Goal: Task Accomplishment & Management: Complete application form

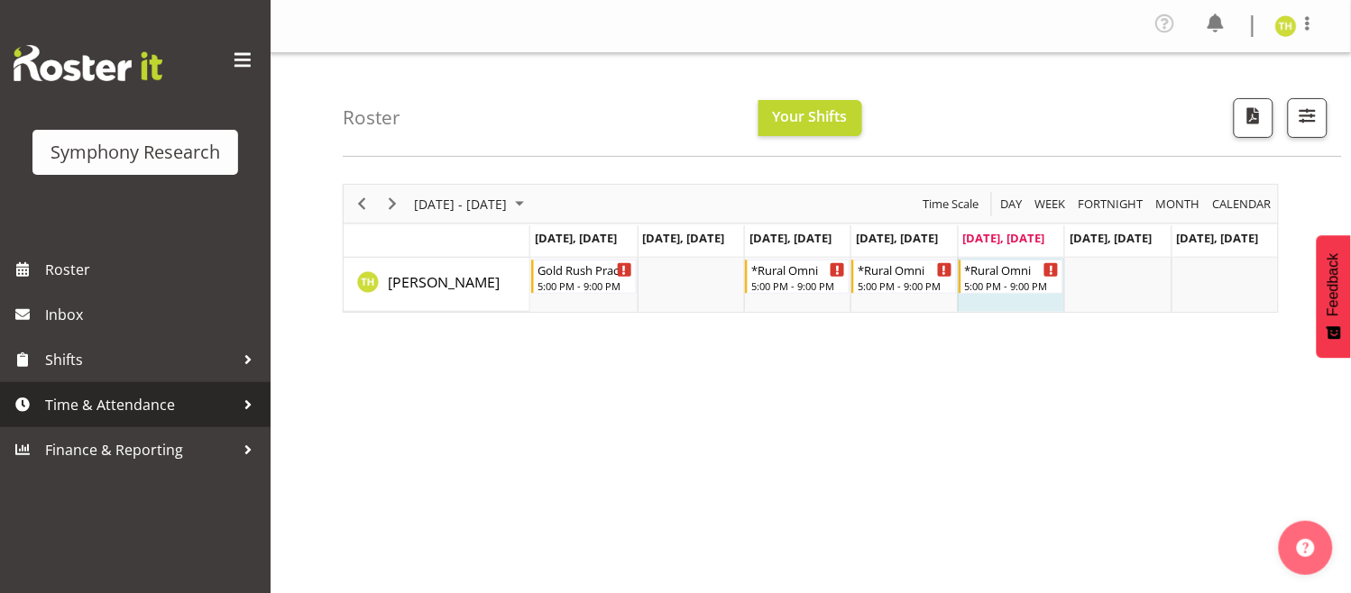
click at [226, 395] on span "Time & Attendance" at bounding box center [139, 404] width 189 height 27
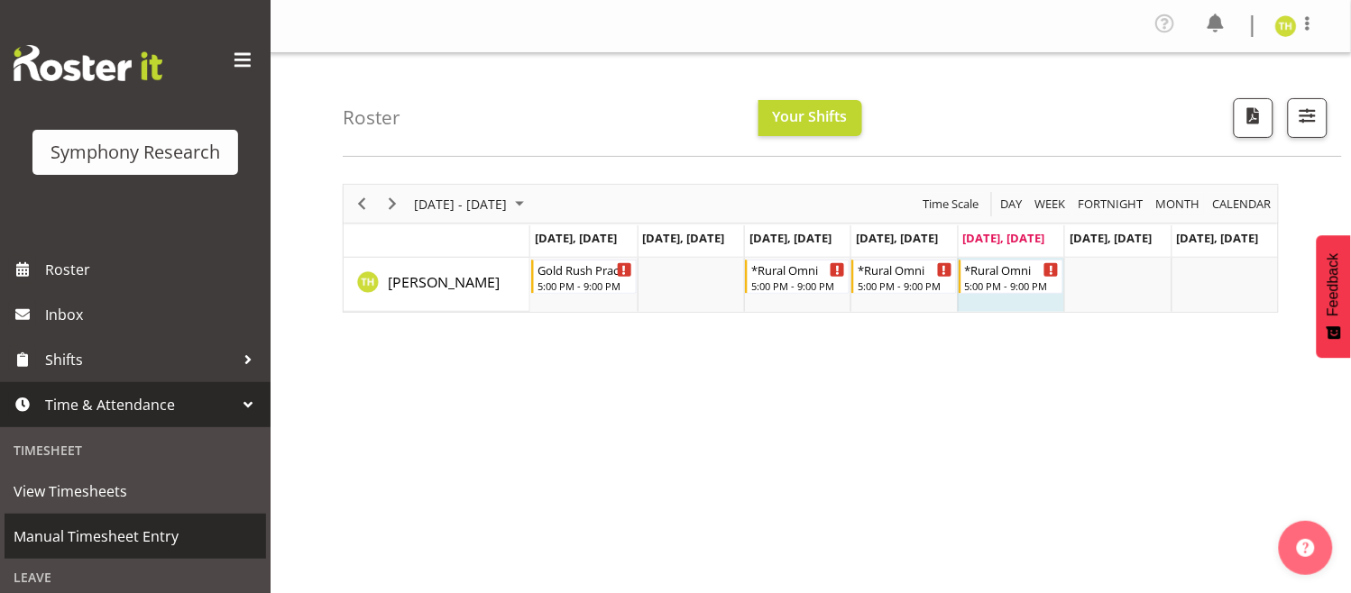
click at [87, 539] on span "Manual Timesheet Entry" at bounding box center [135, 536] width 243 height 27
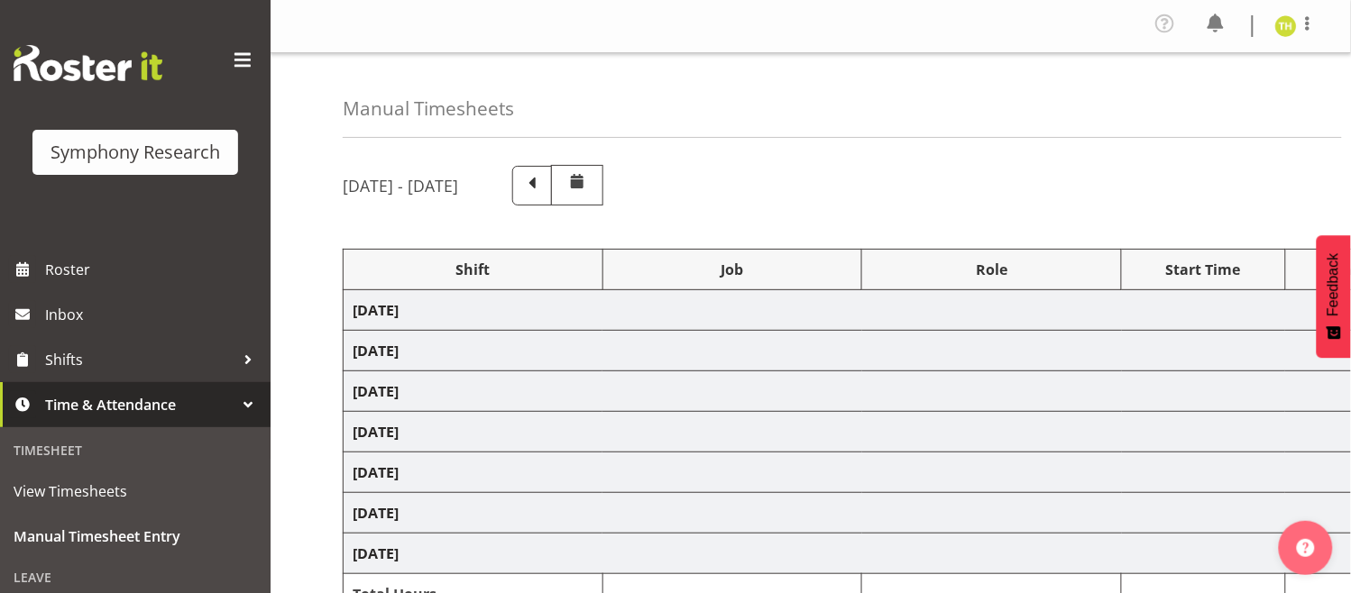
select select "80467"
select select "7759"
select select "47"
select select "57853"
select select "10536"
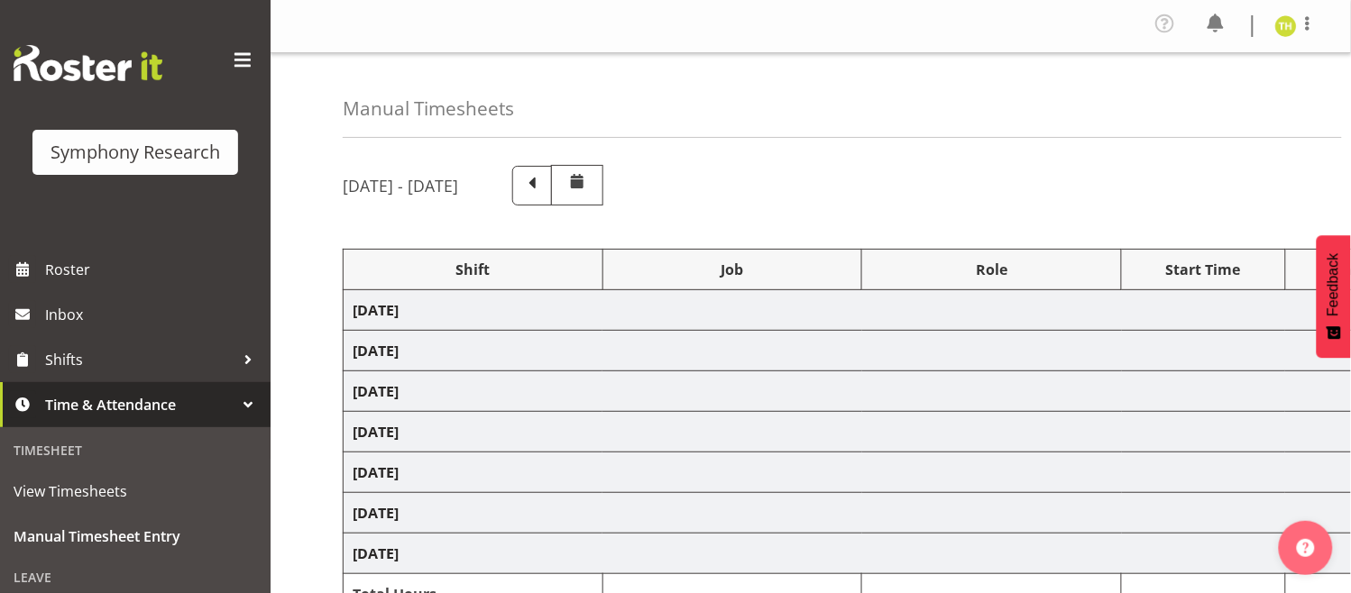
select select "47"
select select "57853"
select select "10536"
select select "47"
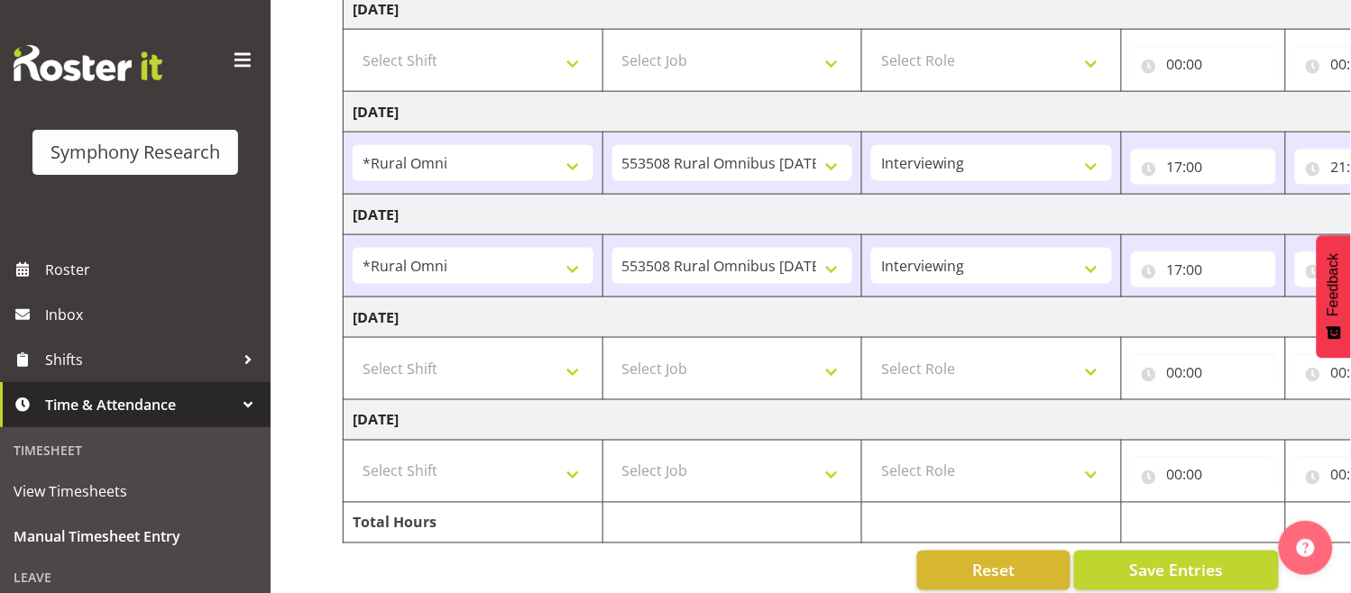
scroll to position [538, 0]
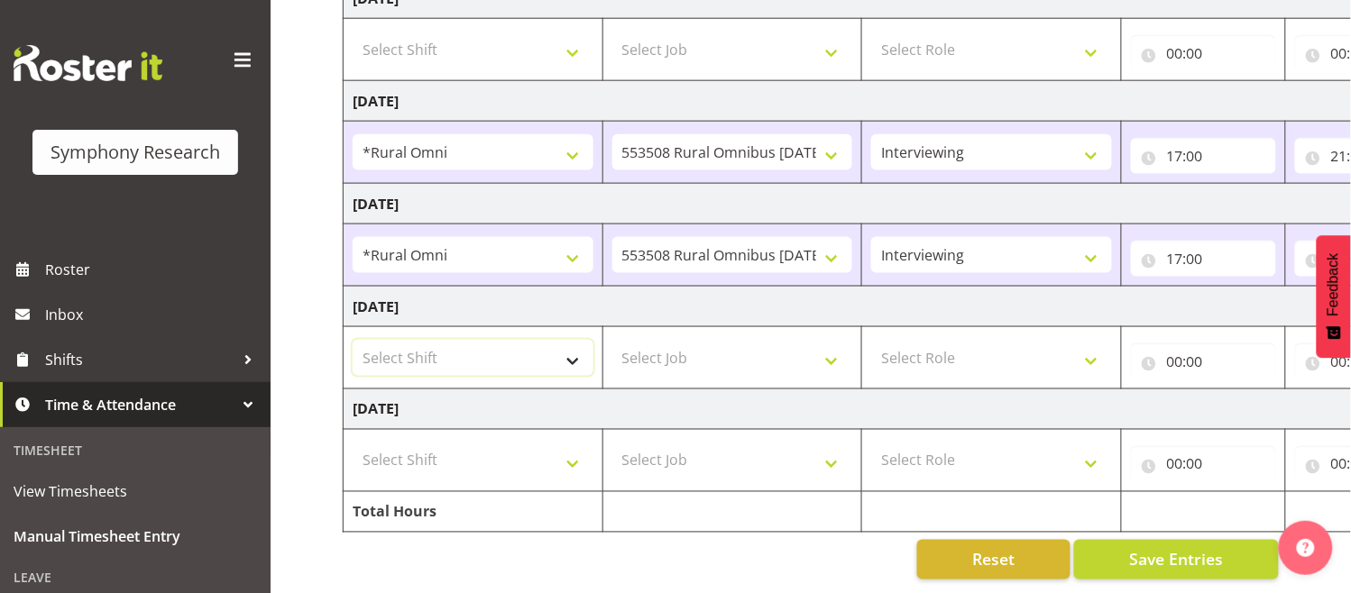
click at [526, 340] on select "Select Shift !!Weekend Residential (Roster IT Shift Label) *Business 9/10am ~ 4…" at bounding box center [473, 358] width 241 height 36
select select "57853"
click at [353, 340] on select "Select Shift !!Weekend Residential (Roster IT Shift Label) *Business 9/10am ~ 4…" at bounding box center [473, 358] width 241 height 36
click at [760, 340] on select "Select Job 550060 IF Admin 553492 World Poll Aus Wave 2 Main 2025 553493 World …" at bounding box center [732, 358] width 241 height 36
select select "10536"
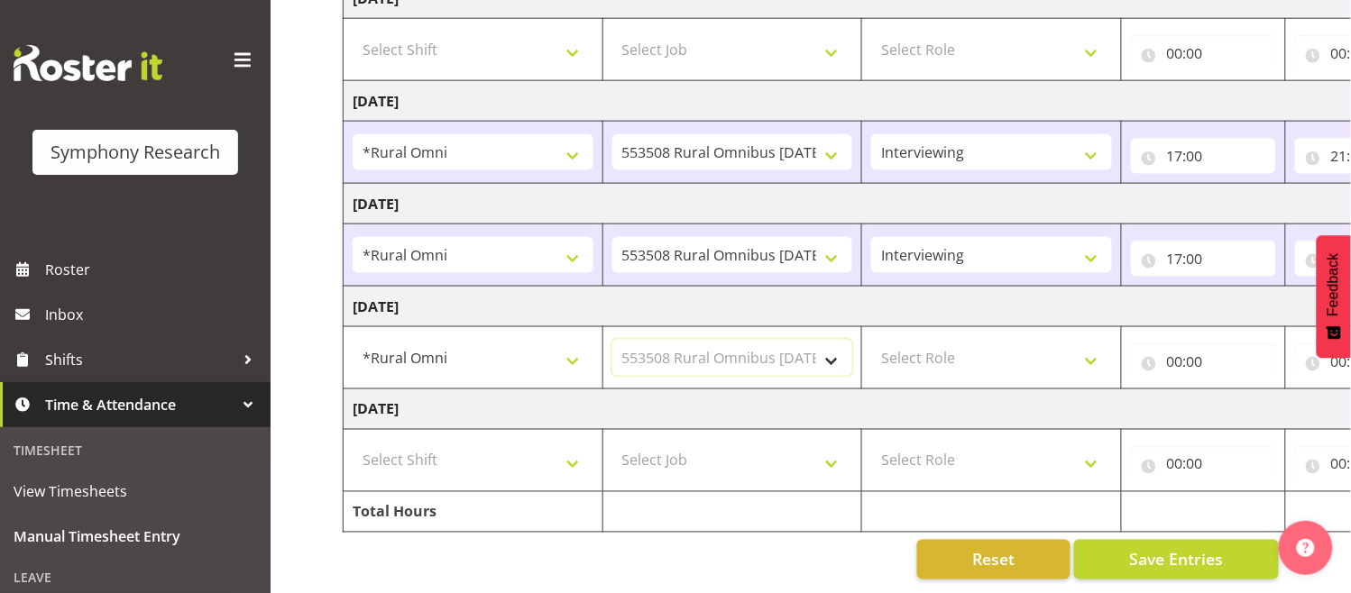
click at [612, 340] on select "Select Job 550060 IF Admin 553492 World Poll Aus Wave 2 Main 2025 553493 World …" at bounding box center [732, 358] width 241 height 36
click at [1032, 340] on select "Select Role Briefing Interviewing" at bounding box center [991, 358] width 241 height 36
select select "47"
click at [871, 340] on select "Select Role Briefing Interviewing" at bounding box center [991, 358] width 241 height 36
click at [1206, 344] on input "00:00" at bounding box center [1203, 362] width 145 height 36
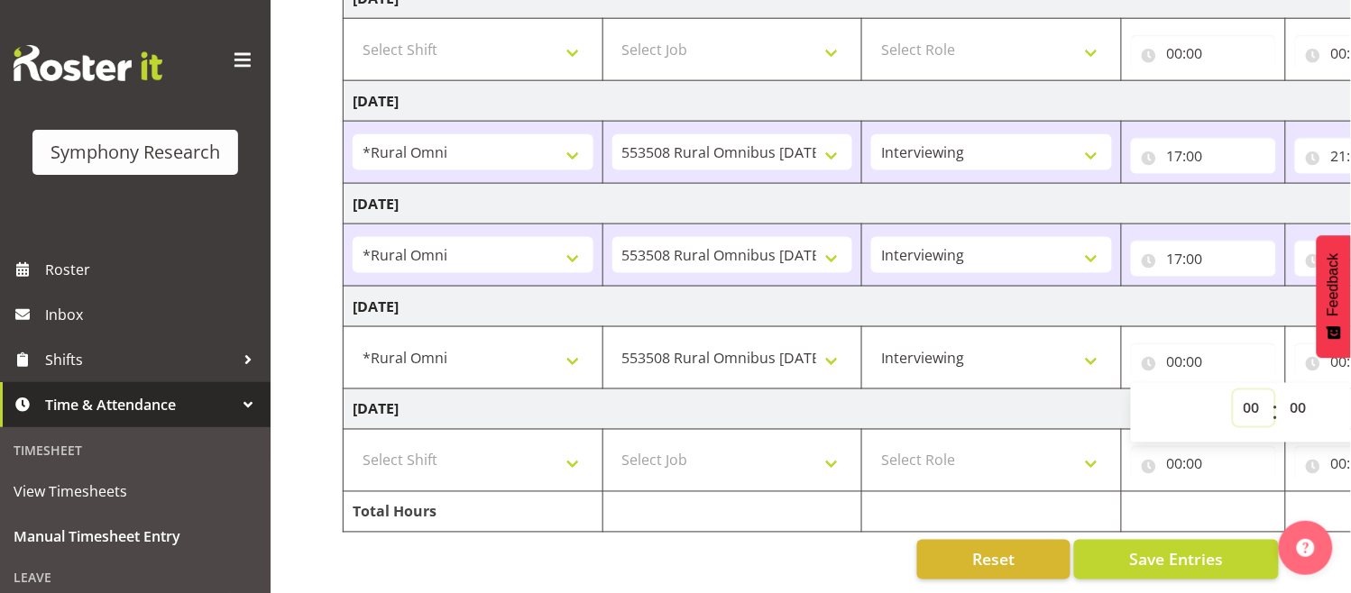
click at [1250, 394] on select "00 01 02 03 04 05 06 07 08 09 10 11 12 13 14 15 16 17 18 19 20 21 22 23" at bounding box center [1253, 408] width 41 height 36
select select "17"
click at [1233, 390] on select "00 01 02 03 04 05 06 07 08 09 10 11 12 13 14 15 16 17 18 19 20 21 22 23" at bounding box center [1253, 408] width 41 height 36
type input "17:00"
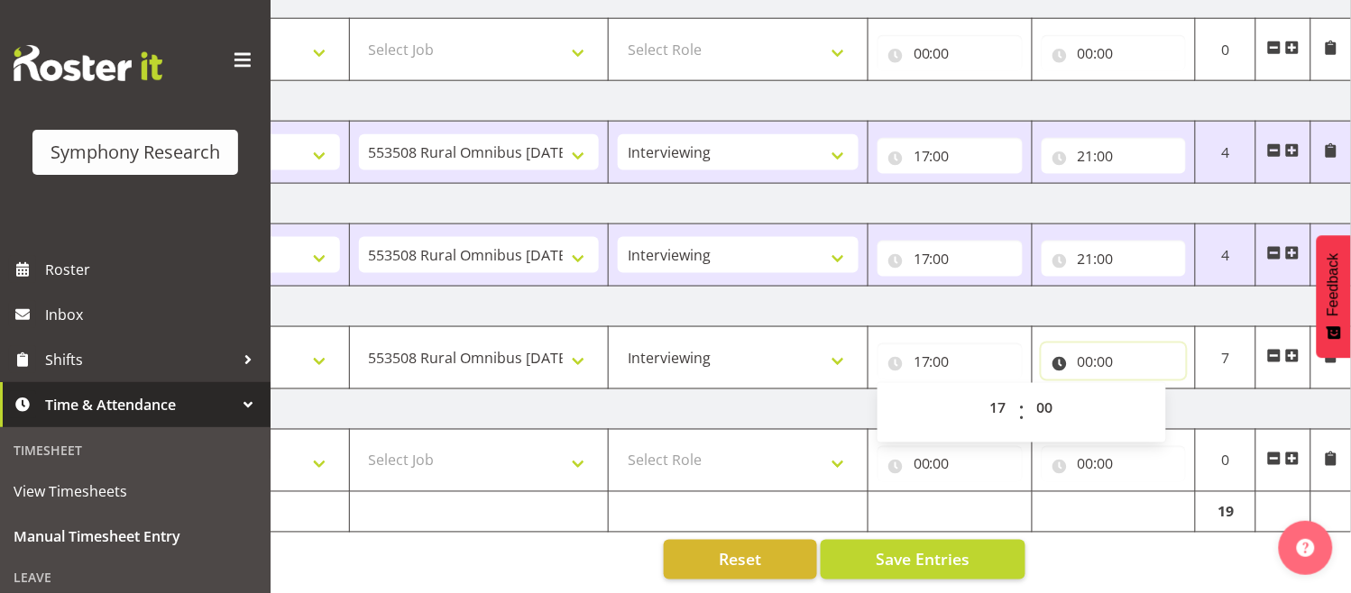
click at [1093, 344] on input "00:00" at bounding box center [1113, 362] width 145 height 36
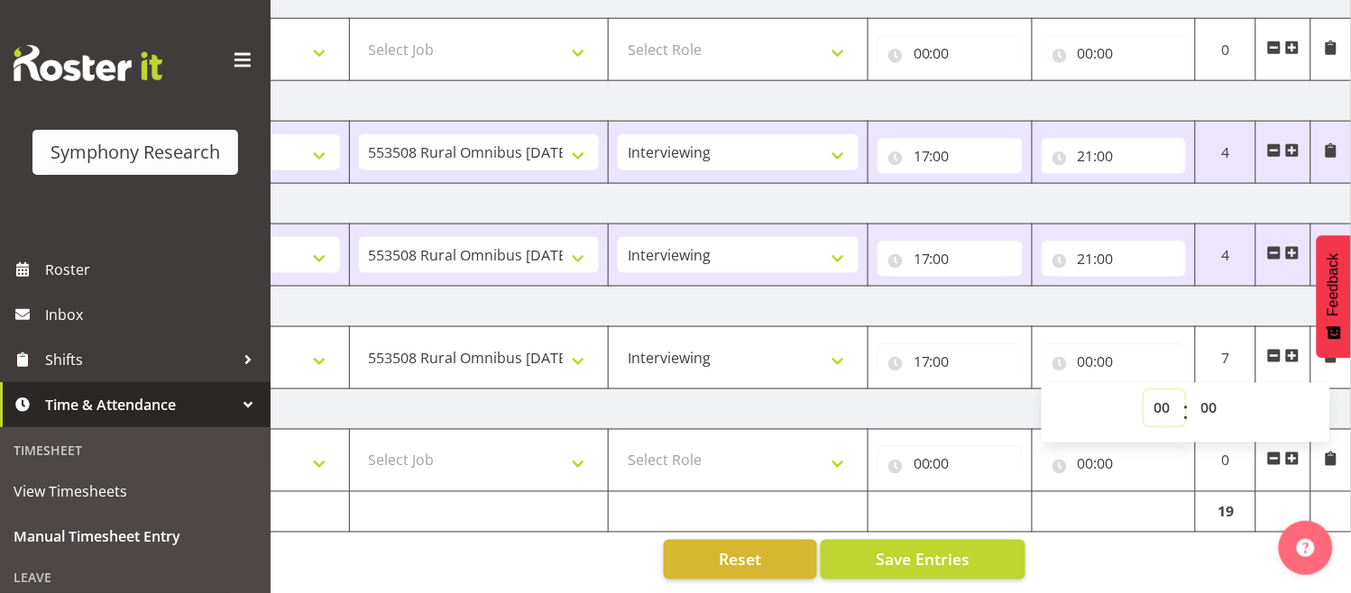
click at [1148, 393] on select "00 01 02 03 04 05 06 07 08 09 10 11 12 13 14 15 16 17 18 19 20 21 22 23" at bounding box center [1164, 408] width 41 height 36
select select "21"
click at [1144, 390] on select "00 01 02 03 04 05 06 07 08 09 10 11 12 13 14 15 16 17 18 19 20 21 22 23" at bounding box center [1164, 408] width 41 height 36
type input "21:00"
click at [868, 547] on button "Save Entries" at bounding box center [923, 560] width 205 height 40
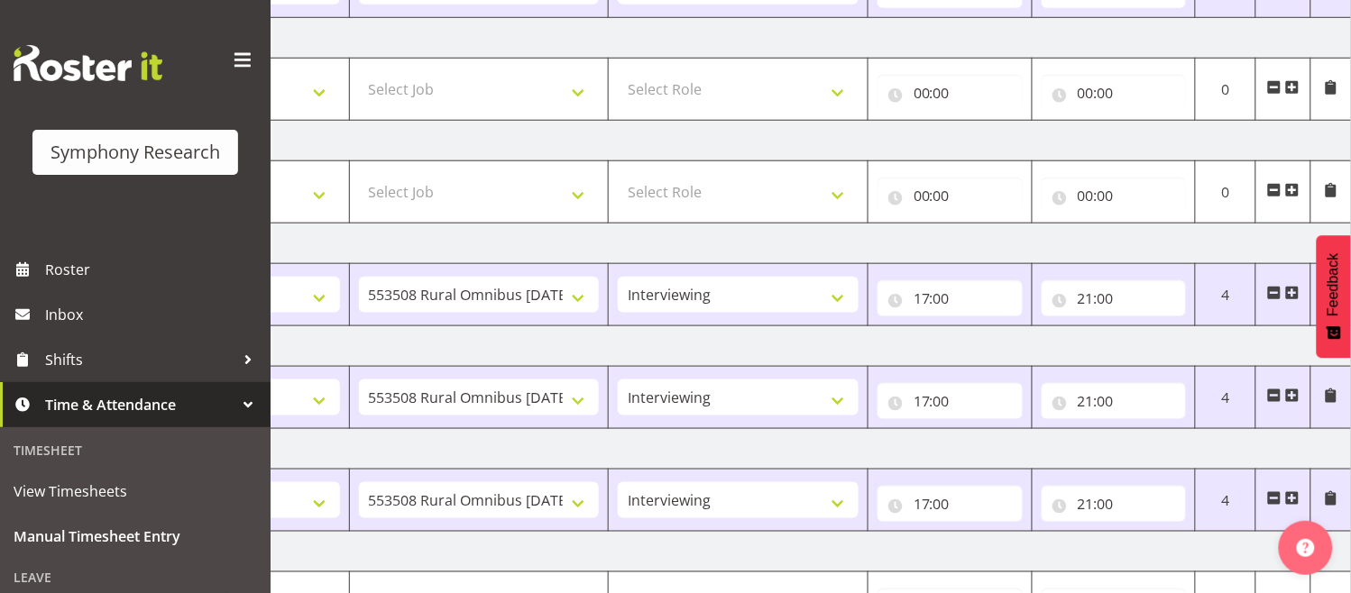
scroll to position [538, 0]
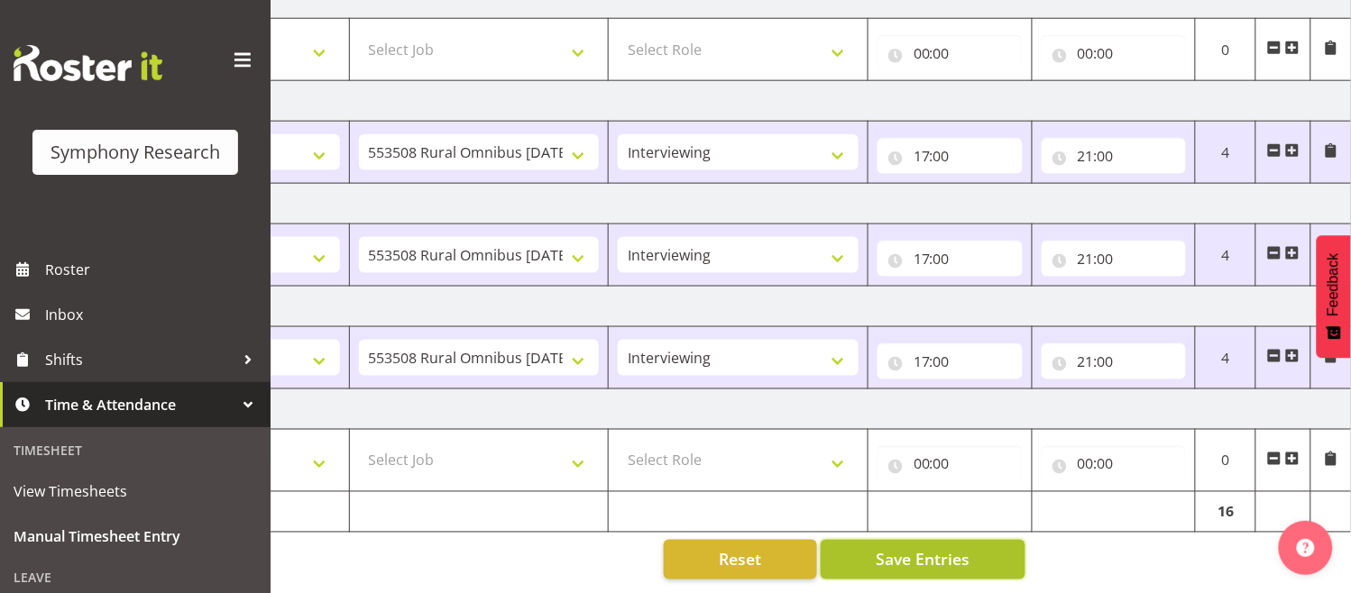
click at [912, 548] on span "Save Entries" at bounding box center [923, 559] width 94 height 23
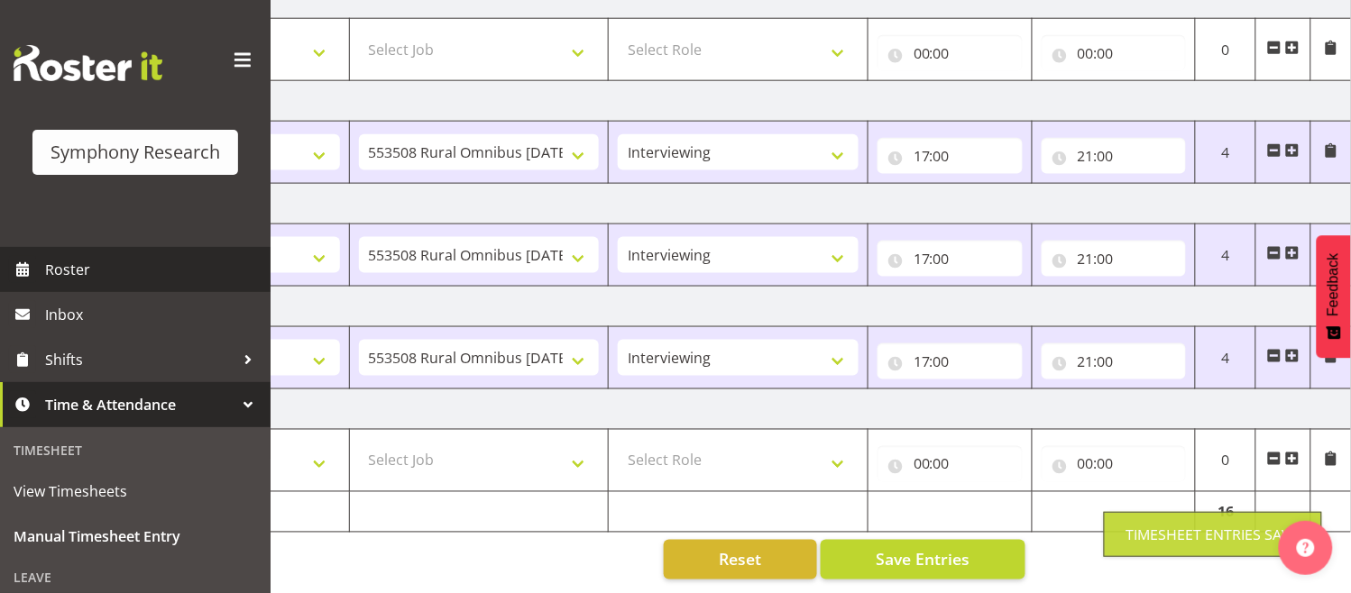
click at [111, 282] on span "Roster" at bounding box center [153, 269] width 216 height 27
